Goal: Task Accomplishment & Management: Manage account settings

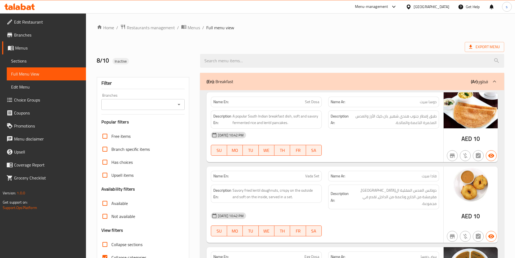
click at [26, 60] on span "Sections" at bounding box center [46, 61] width 71 height 6
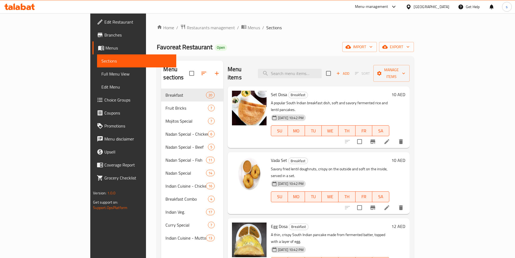
click at [104, 36] on span "Branches" at bounding box center [138, 35] width 68 height 6
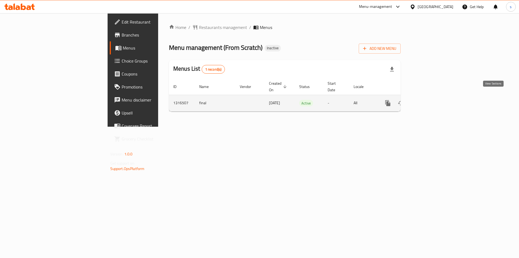
click at [430, 100] on icon "enhanced table" at bounding box center [427, 103] width 6 height 6
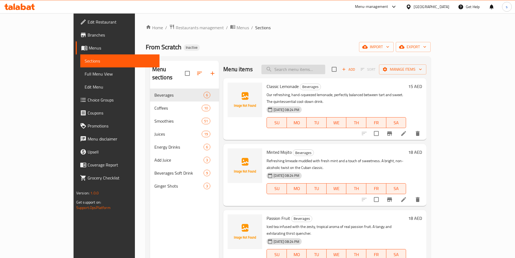
click at [325, 69] on input "search" at bounding box center [293, 69] width 64 height 9
paste input "Hot Latte (Large)"
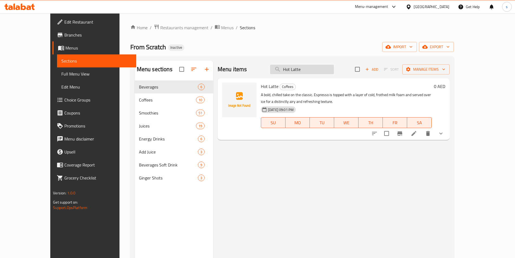
click at [302, 69] on input "Hot Latte" at bounding box center [302, 69] width 64 height 9
type input "Hot Latte"
click at [428, 97] on p "A bold, chilled take on the classic. Espresso is topped with a layer of cold, f…" at bounding box center [346, 98] width 171 height 14
click at [417, 135] on icon at bounding box center [414, 133] width 6 height 6
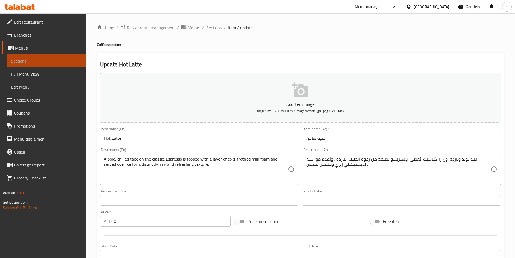
click at [38, 59] on span "Sections" at bounding box center [46, 61] width 71 height 6
